Goal: Information Seeking & Learning: Find specific fact

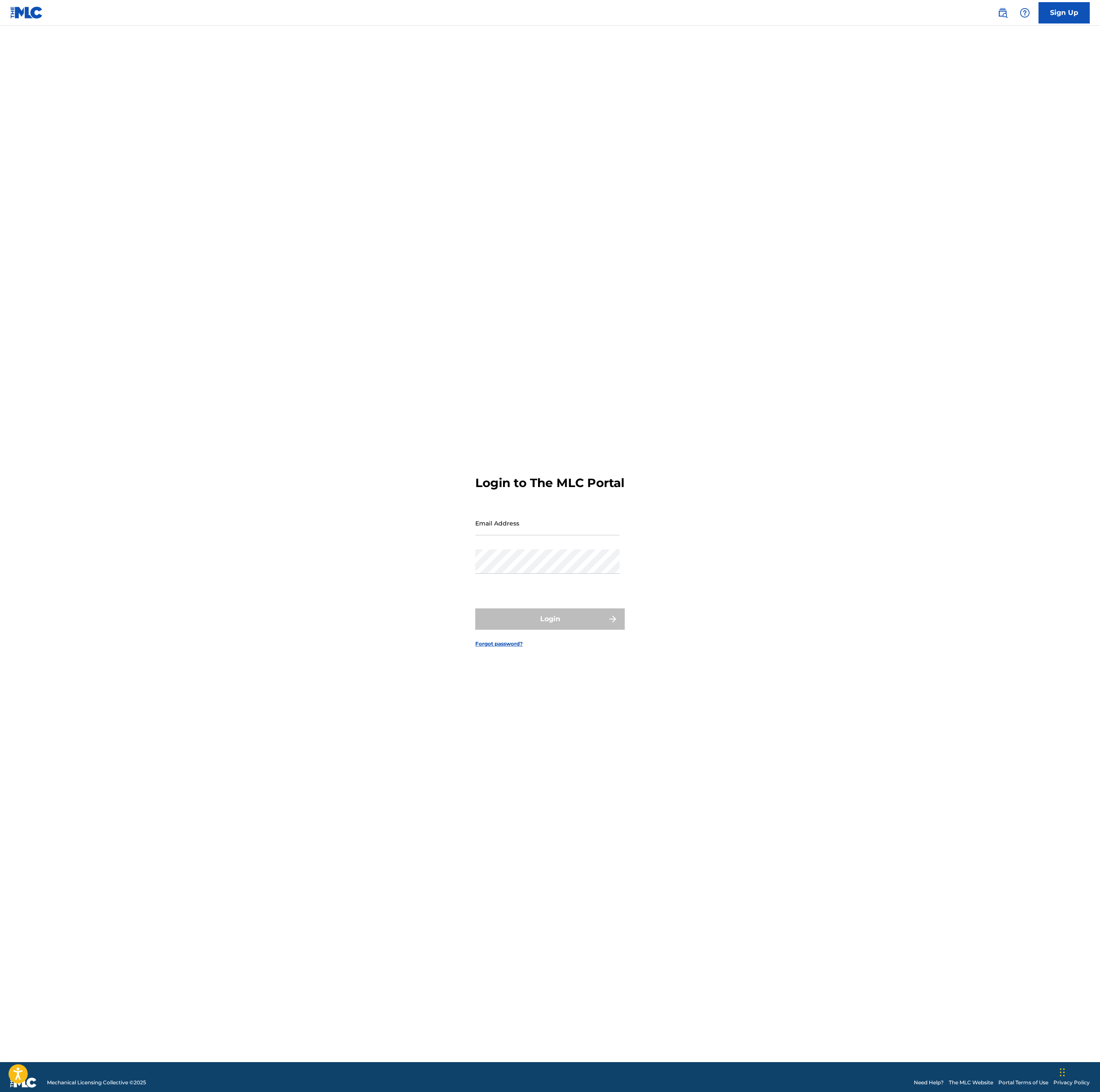
click at [1002, 16] on img at bounding box center [1003, 12] width 10 height 10
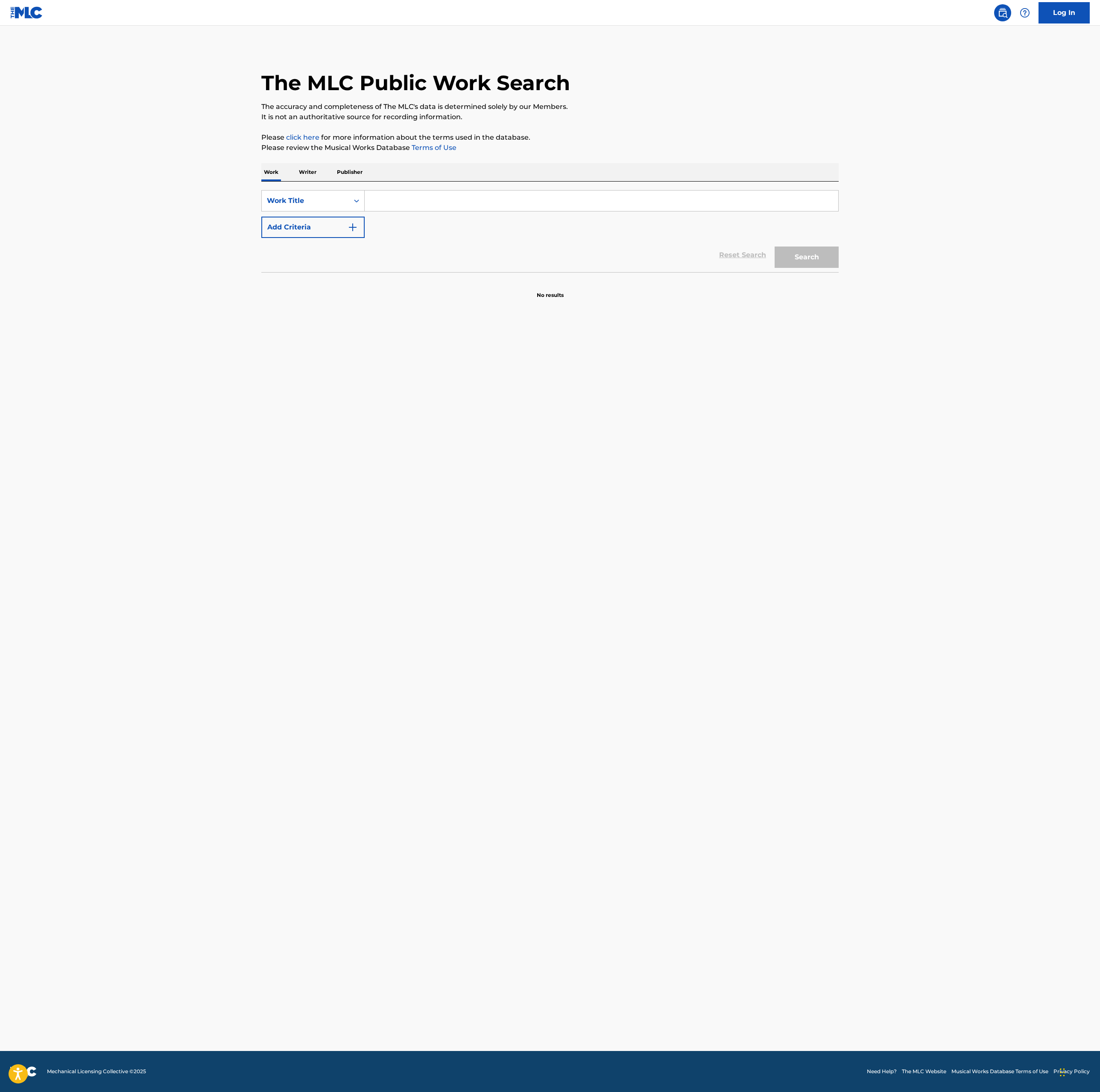
click at [404, 203] on input "Search Form" at bounding box center [602, 201] width 473 height 20
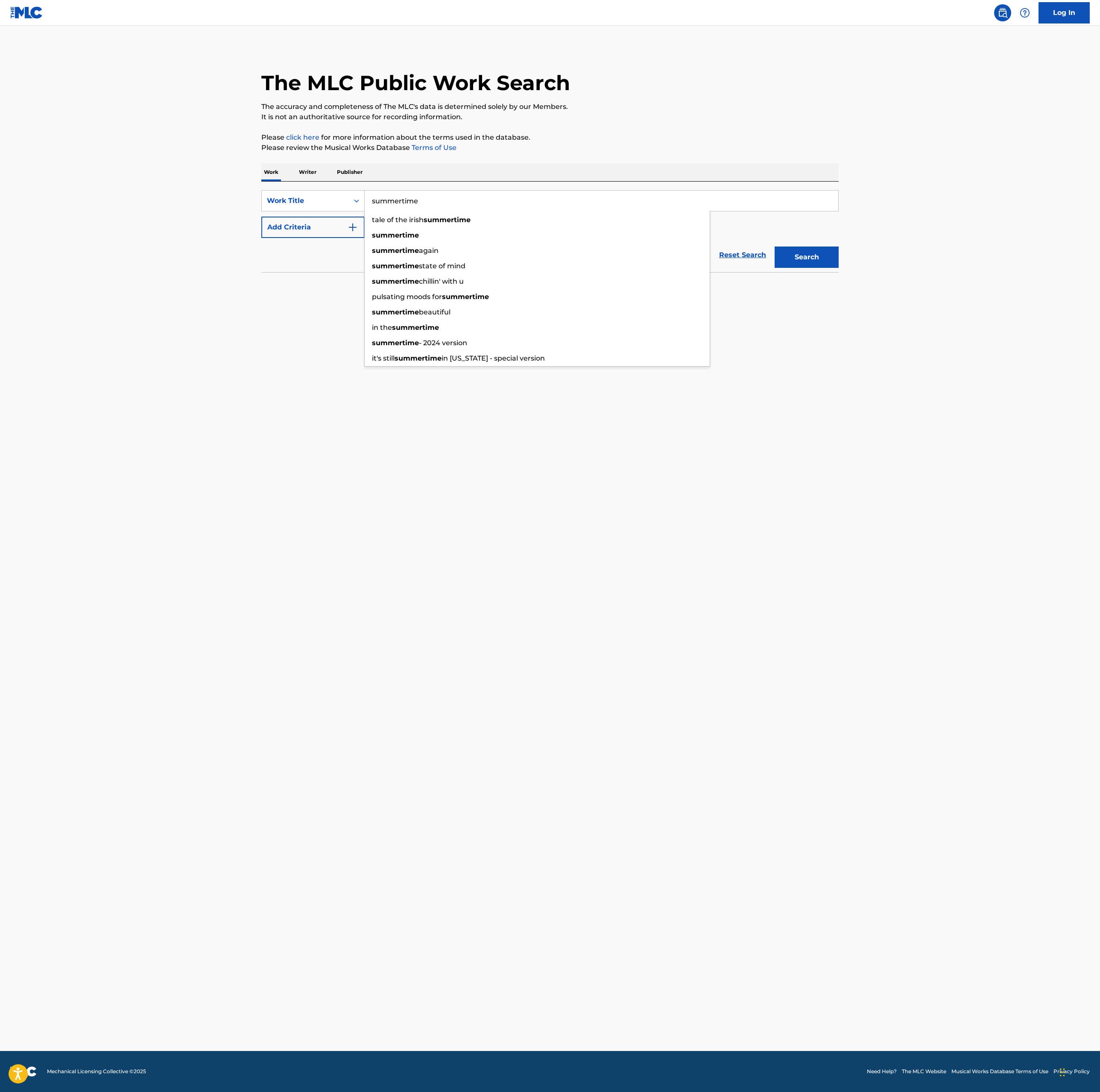
type input "summertime"
click at [309, 234] on button "Add Criteria" at bounding box center [313, 227] width 103 height 21
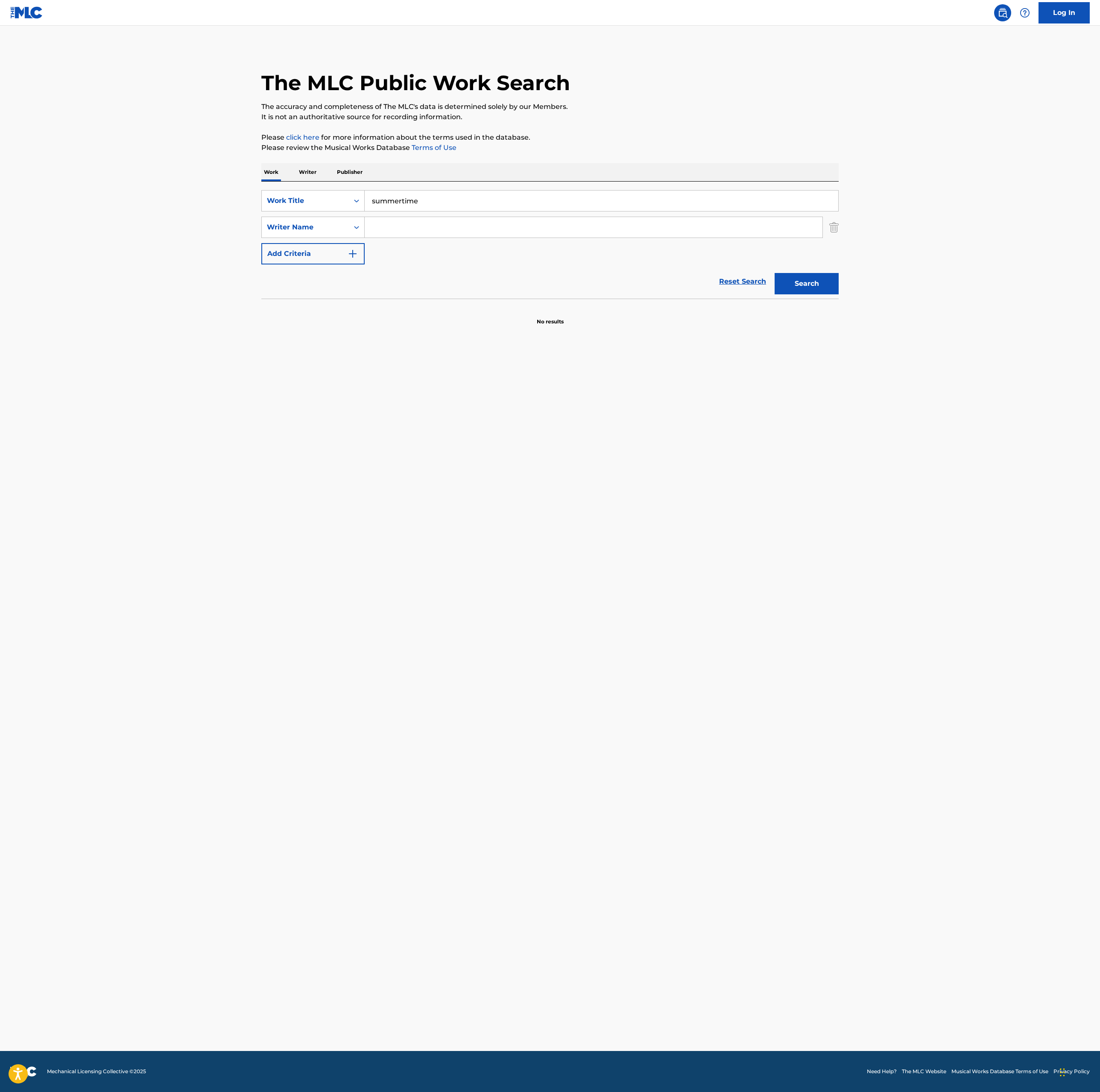
click at [405, 237] on input "Search Form" at bounding box center [593, 228] width 458 height 20
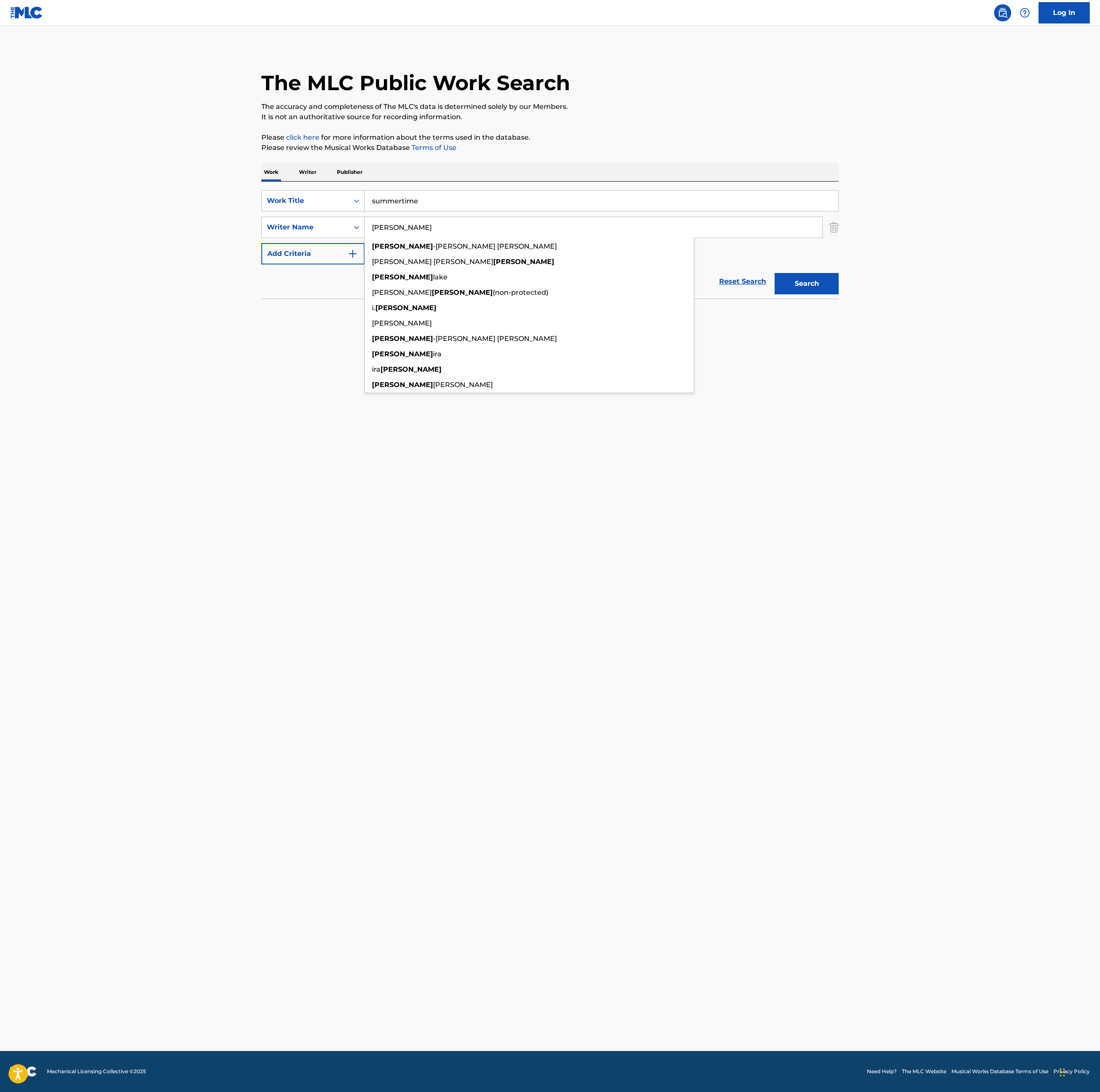
click at [775, 273] on button "Search" at bounding box center [807, 283] width 64 height 21
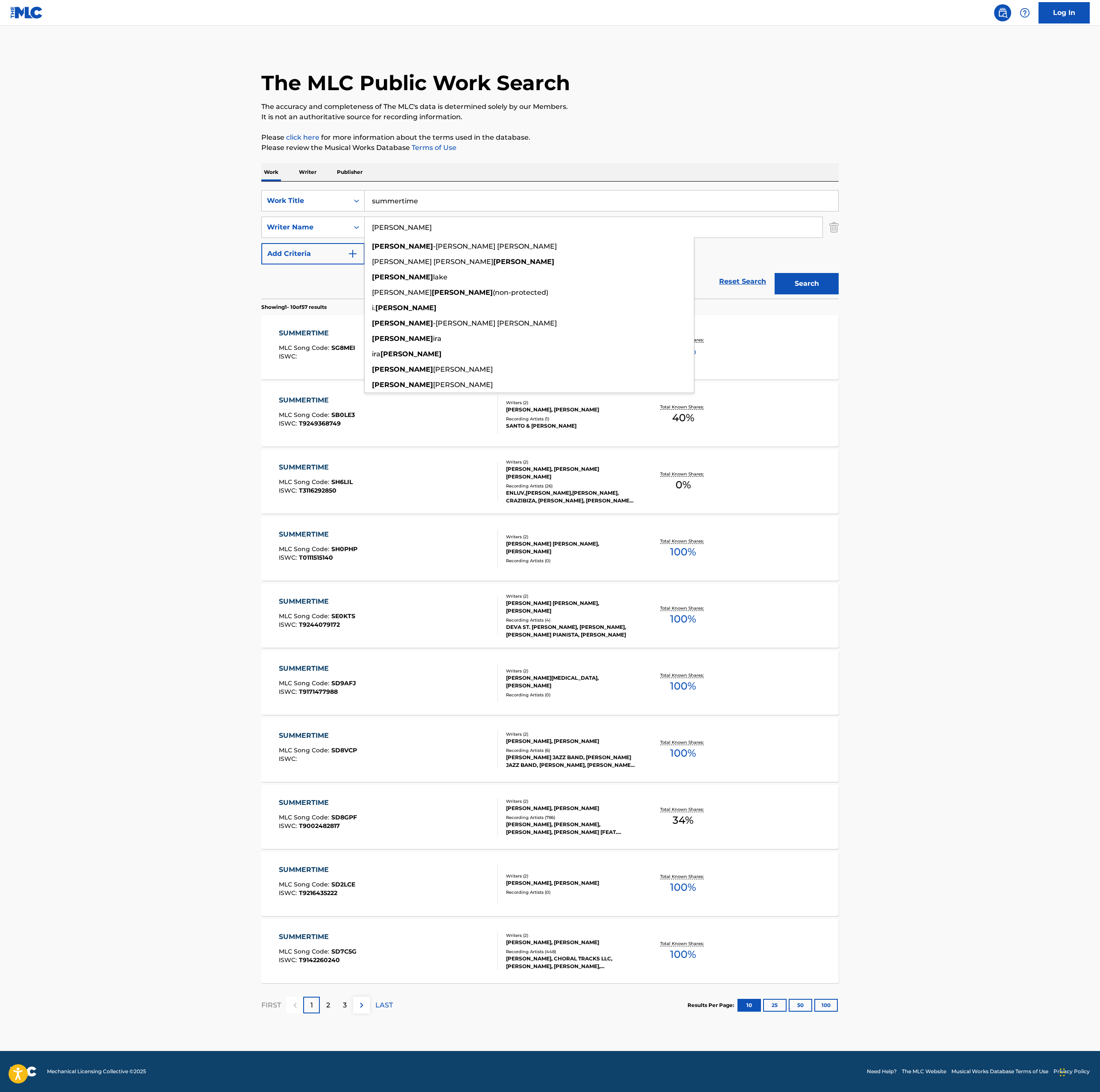
click at [428, 228] on input "[PERSON_NAME]" at bounding box center [593, 228] width 458 height 20
type input "[PERSON_NAME]"
click at [775, 273] on button "Search" at bounding box center [807, 283] width 64 height 21
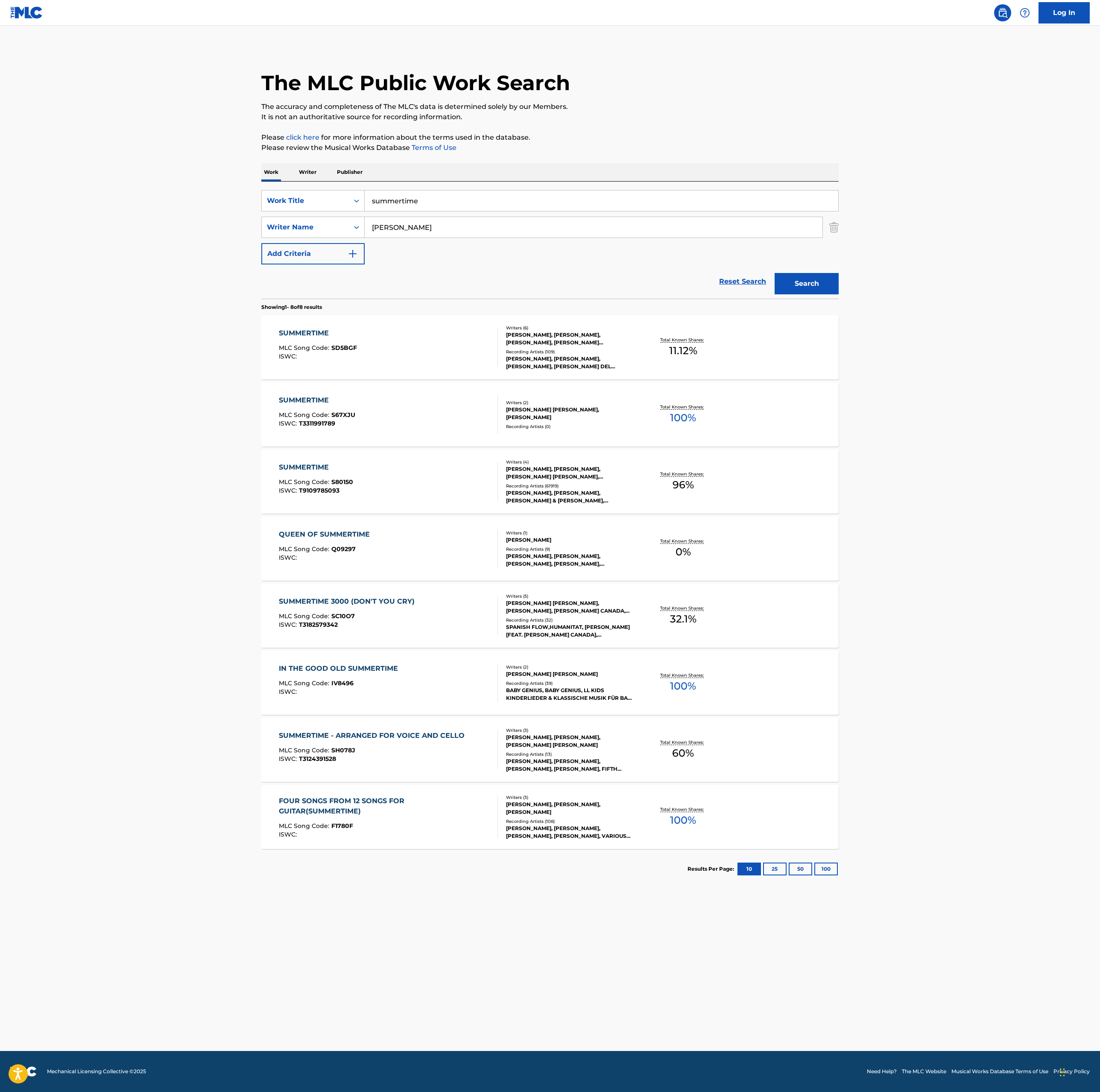
click at [458, 354] on div "SUMMERTIME MLC Song Code : SD5BGF ISWC :" at bounding box center [388, 346] width 220 height 38
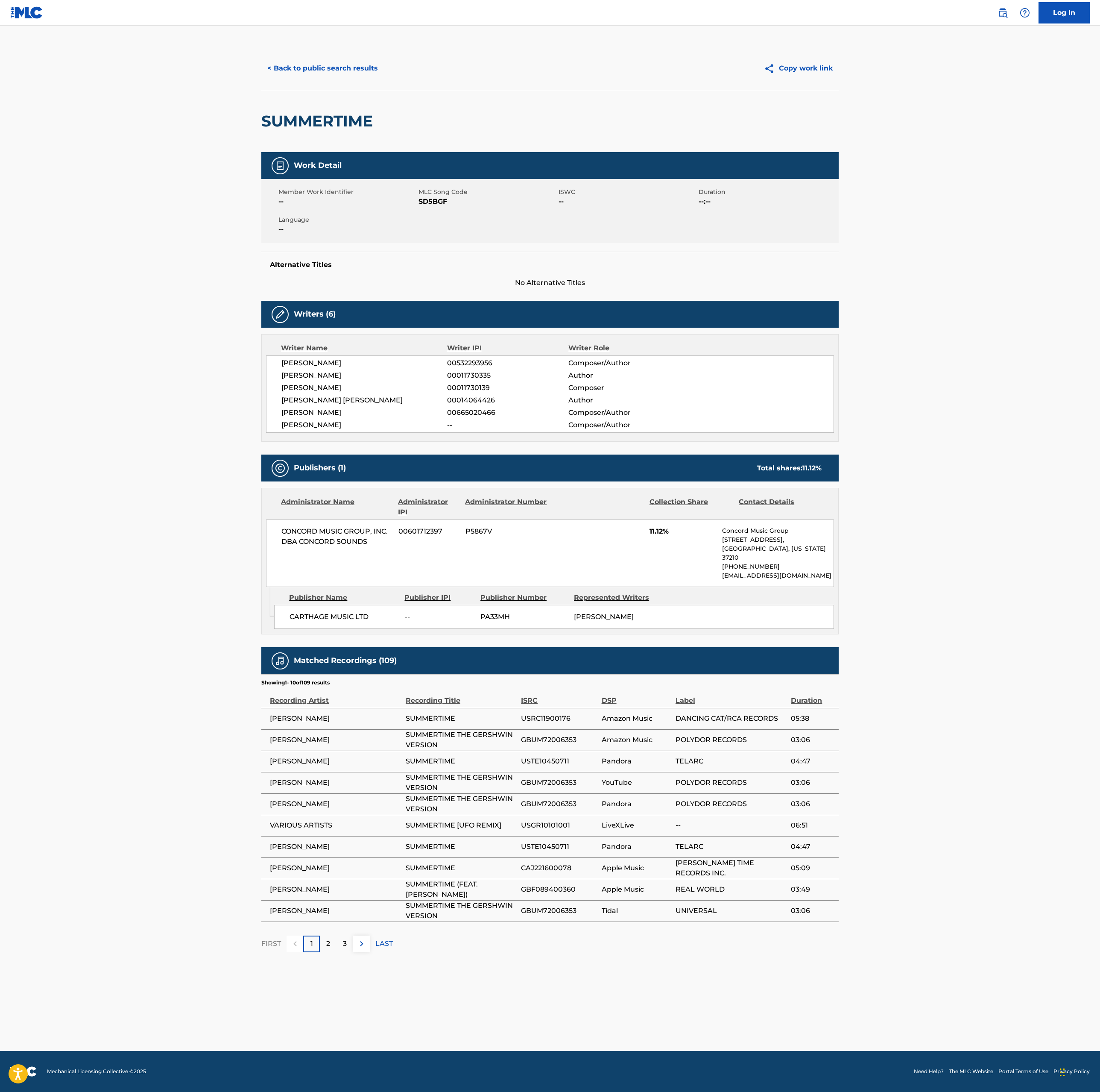
click at [317, 68] on button "< Back to public search results" at bounding box center [323, 68] width 123 height 21
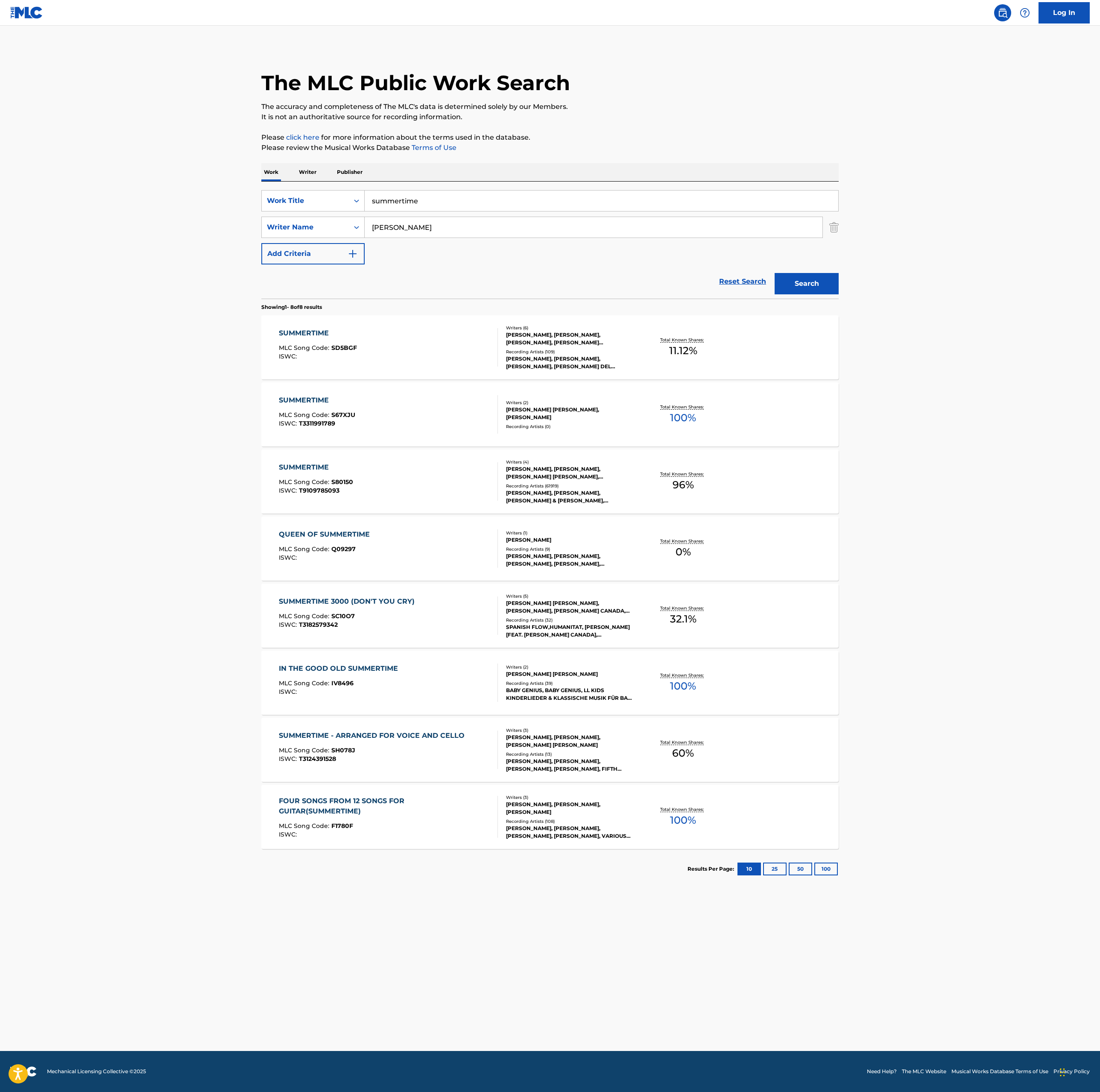
click at [452, 477] on div "SUMMERTIME MLC Song Code : S80150 ISWC : T9109785093" at bounding box center [388, 481] width 220 height 38
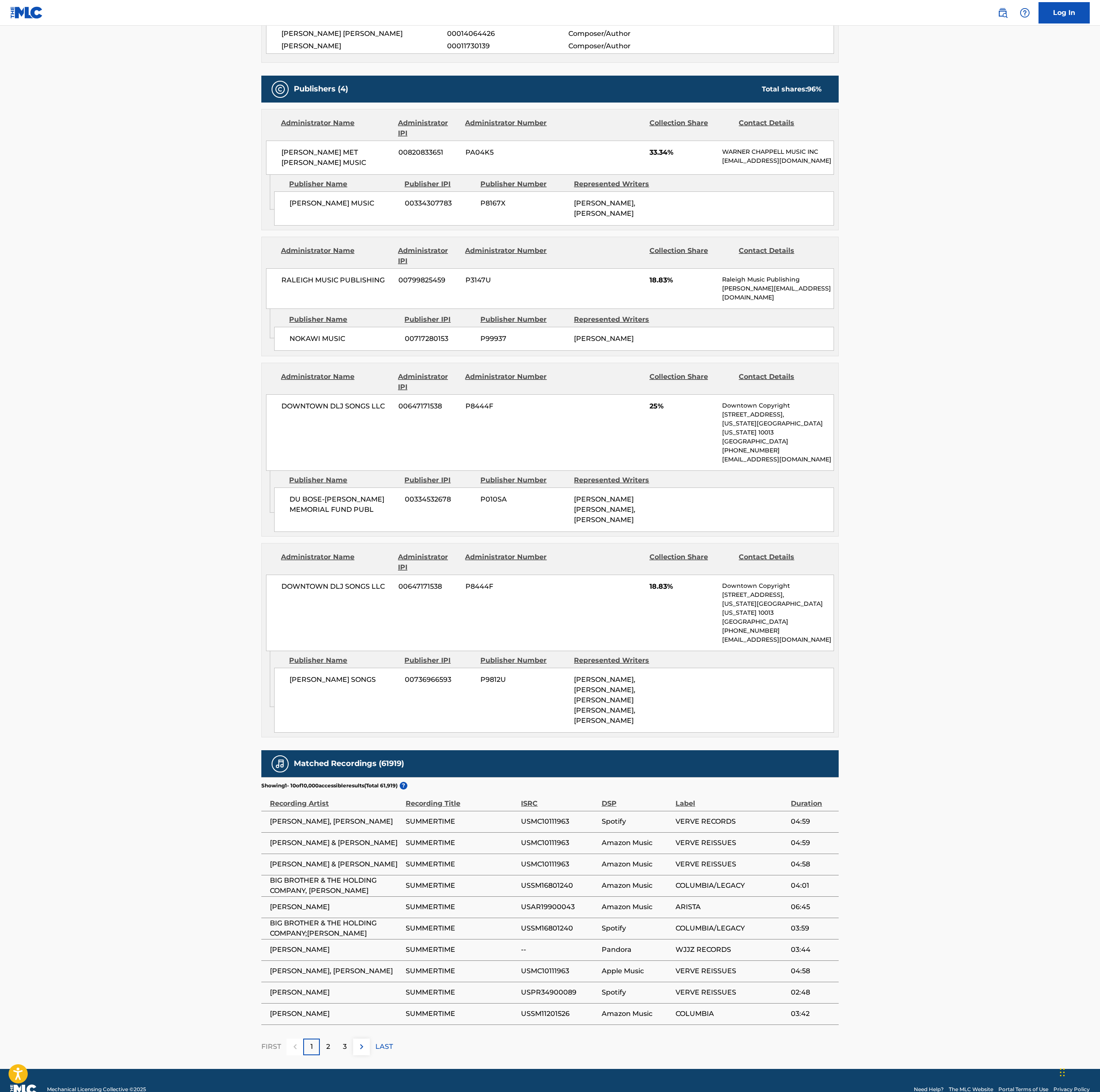
scroll to position [1367, 0]
